Goal: Information Seeking & Learning: Learn about a topic

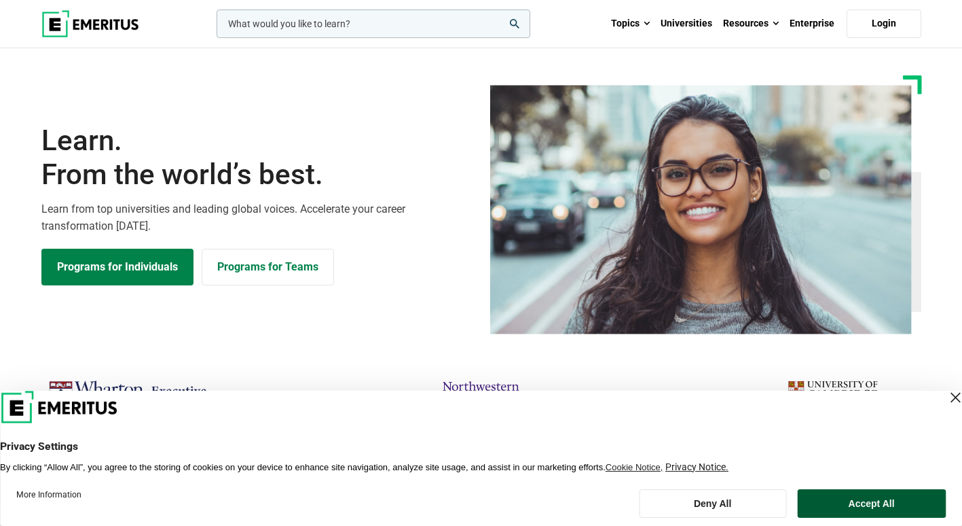
click at [902, 509] on button "Accept All" at bounding box center [871, 503] width 149 height 29
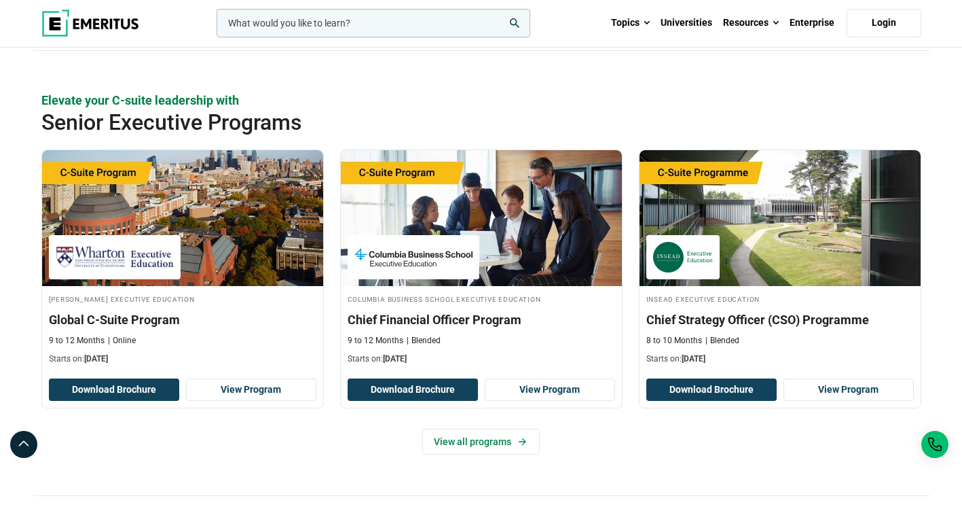
scroll to position [463, 0]
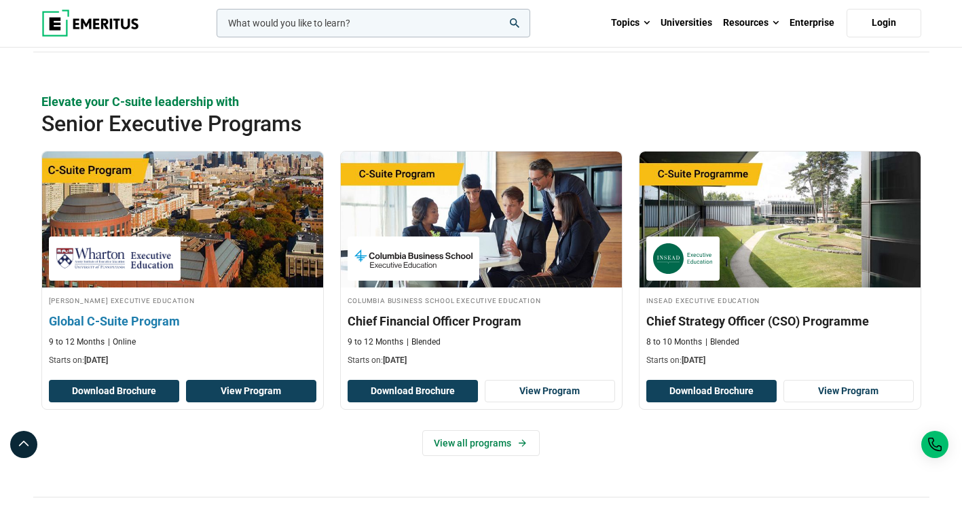
click at [236, 389] on link "View Program" at bounding box center [251, 391] width 130 height 23
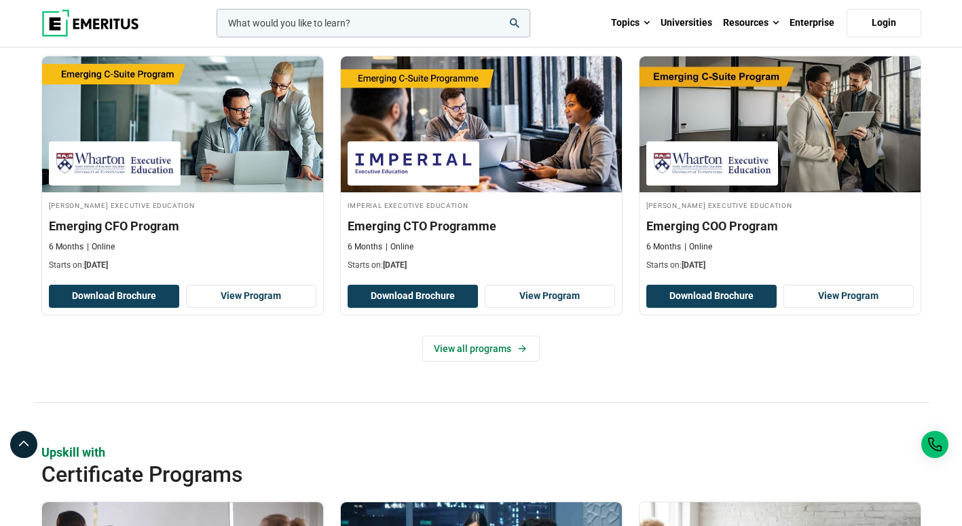
scroll to position [996, 0]
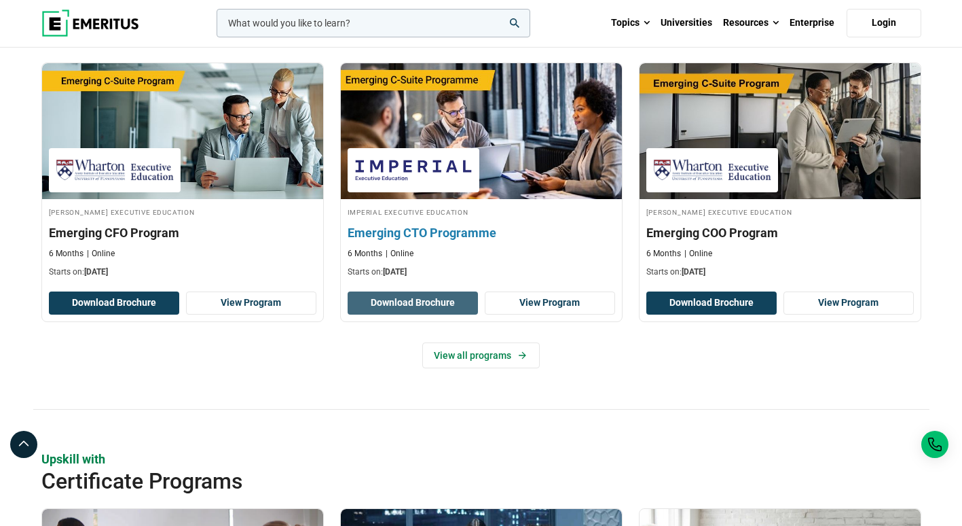
click at [428, 306] on button "Download Brochure" at bounding box center [413, 302] width 130 height 23
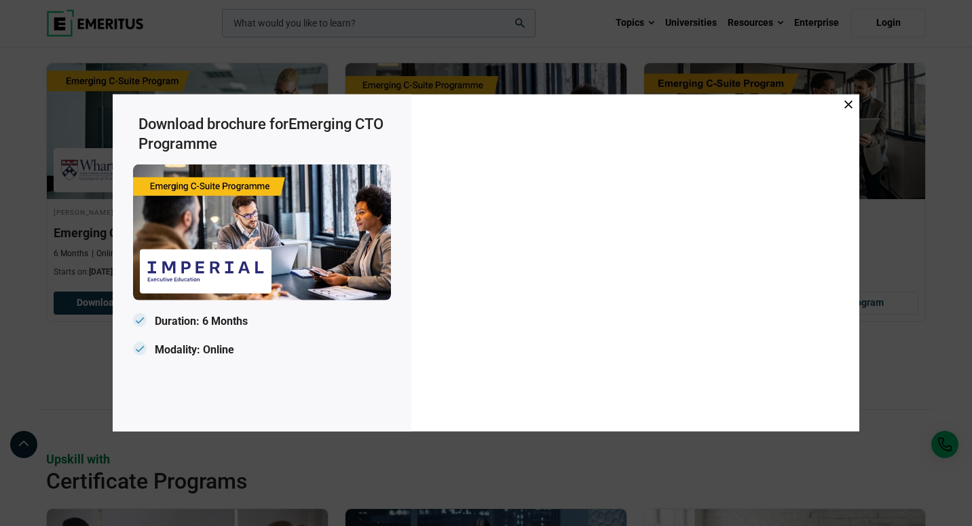
click at [850, 100] on span at bounding box center [849, 105] width 8 height 15
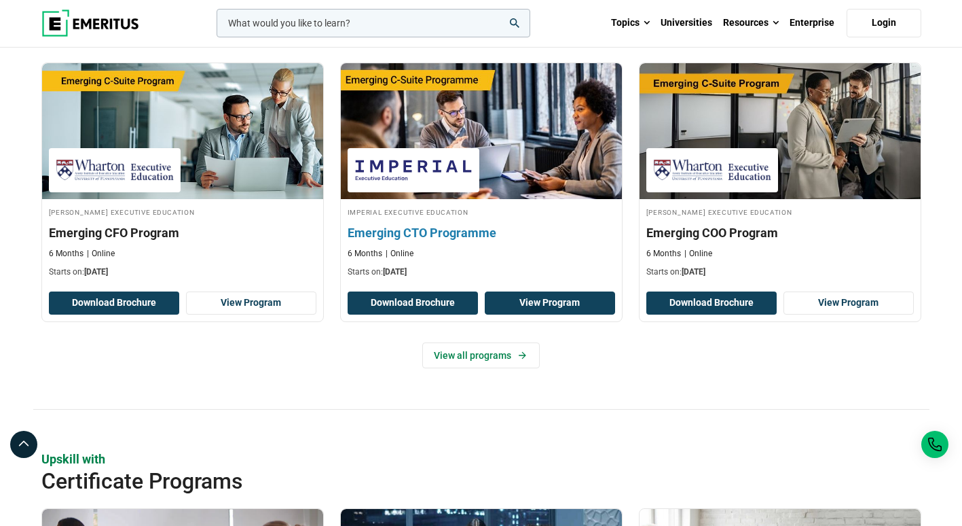
click at [547, 306] on link "View Program" at bounding box center [550, 302] width 130 height 23
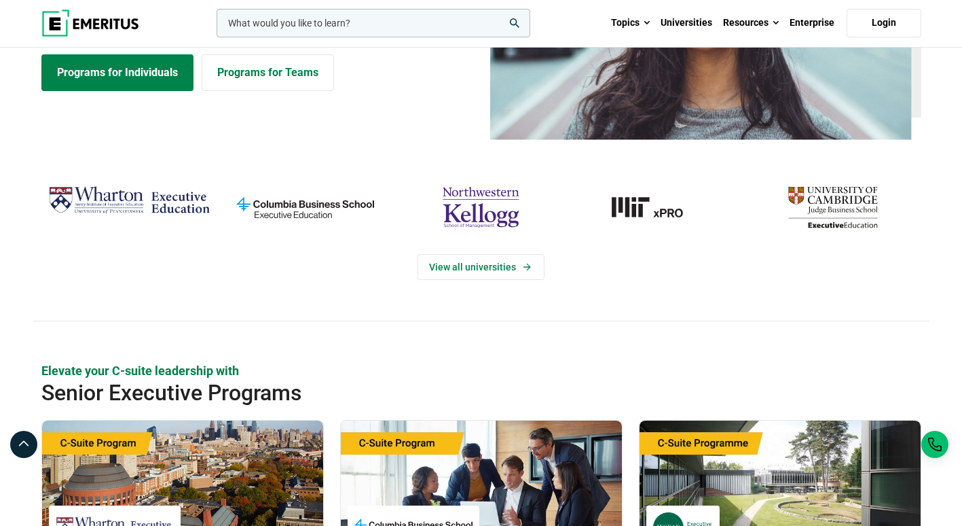
scroll to position [197, 0]
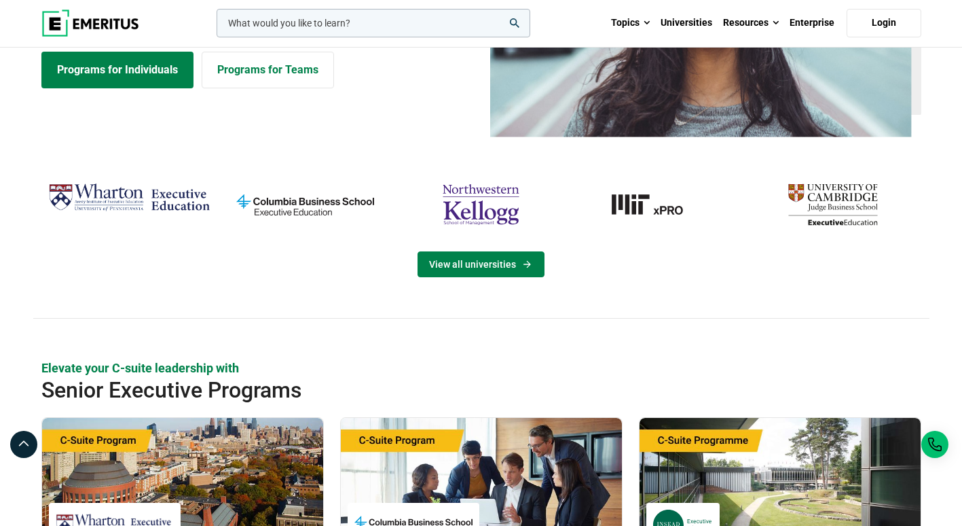
click at [487, 266] on link "View all universities" at bounding box center [481, 264] width 127 height 26
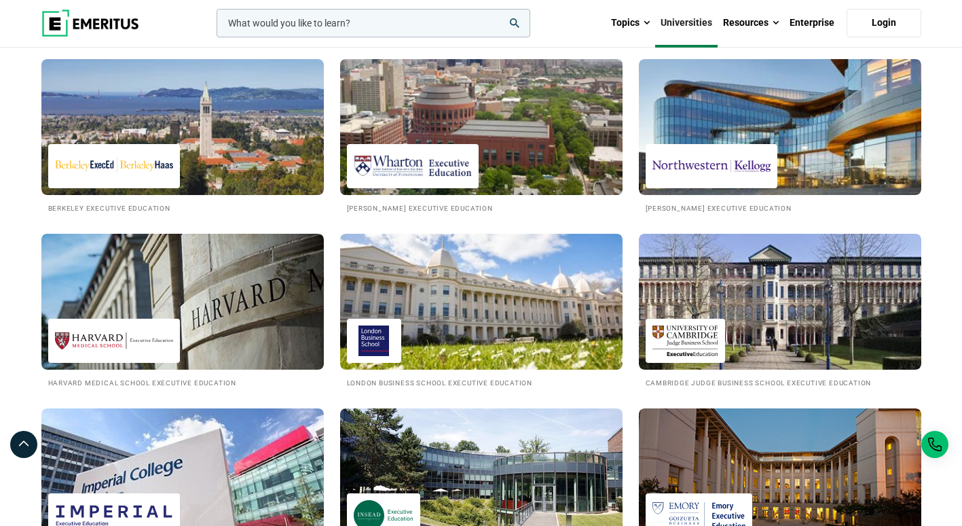
scroll to position [408, 0]
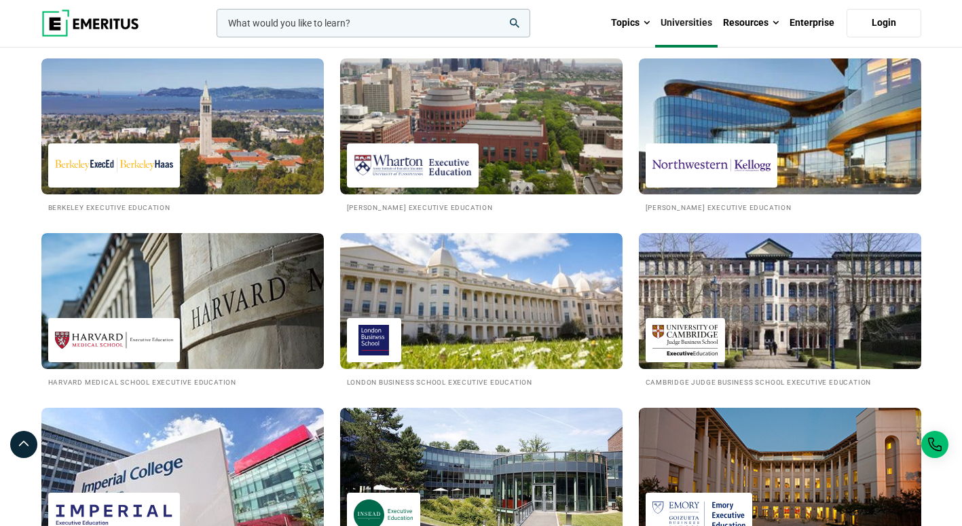
click at [711, 338] on img at bounding box center [686, 340] width 66 height 31
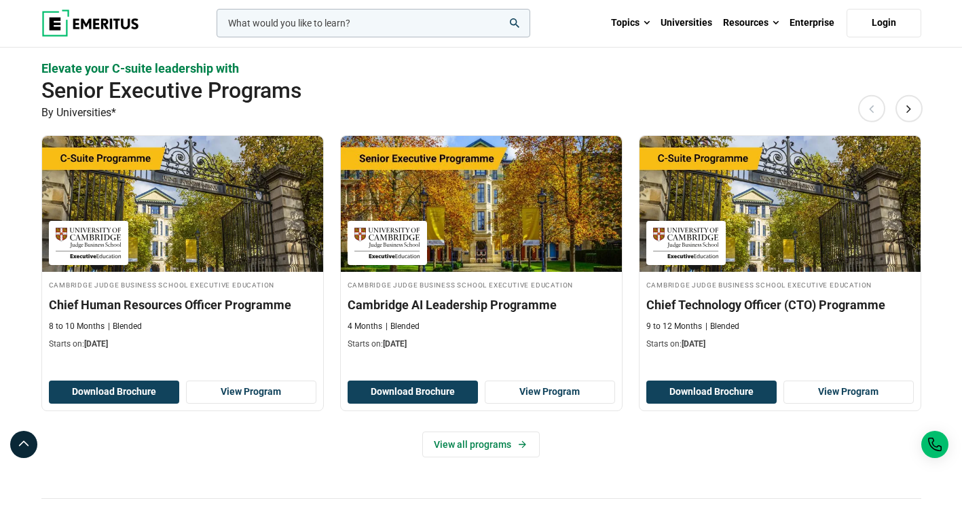
scroll to position [393, 0]
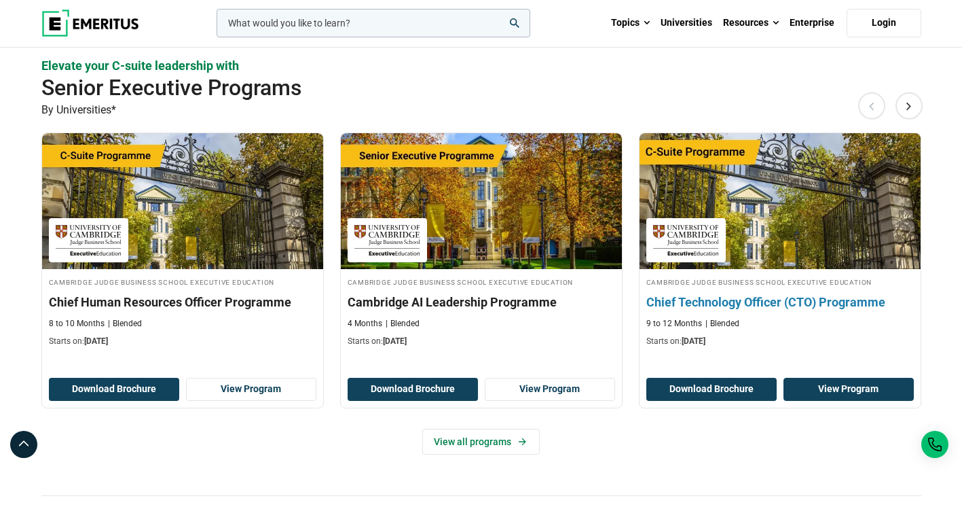
click at [826, 393] on link "View Program" at bounding box center [849, 389] width 130 height 23
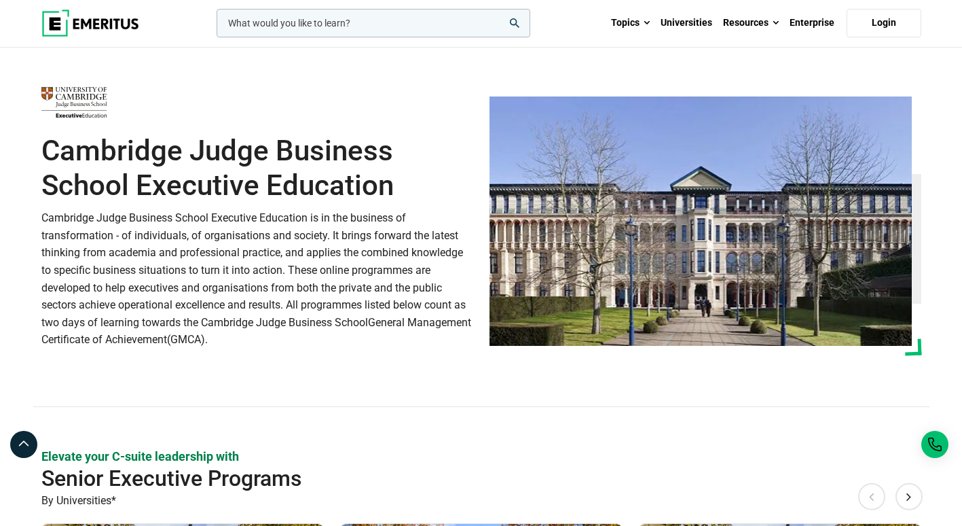
scroll to position [0, 0]
